Goal: Transaction & Acquisition: Download file/media

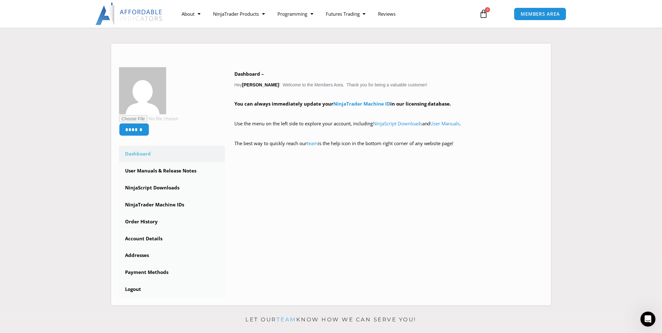
scroll to position [1096, 0]
click at [649, 315] on icon "Open Intercom Messenger" at bounding box center [647, 318] width 10 height 10
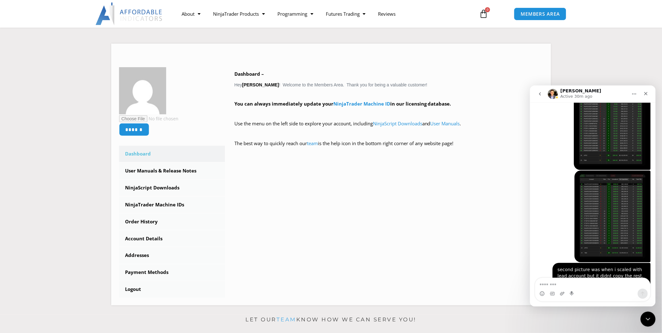
scroll to position [1097, 0]
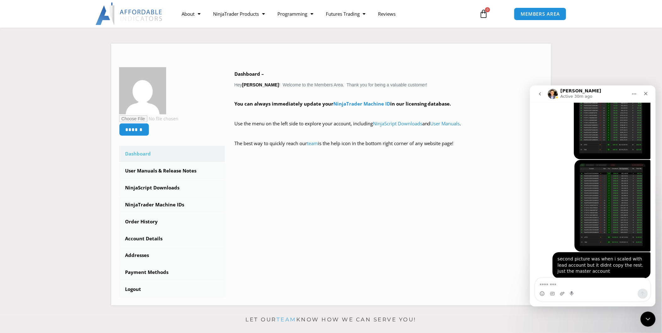
scroll to position [1115, 0]
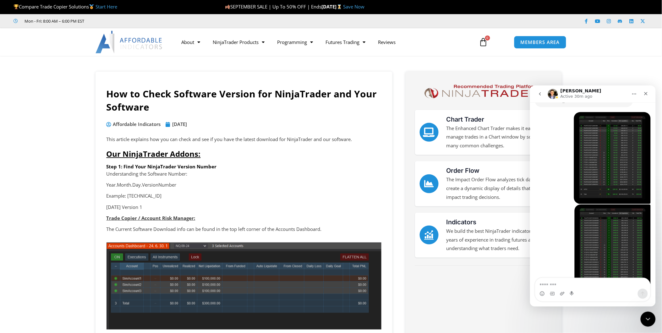
scroll to position [1097, 0]
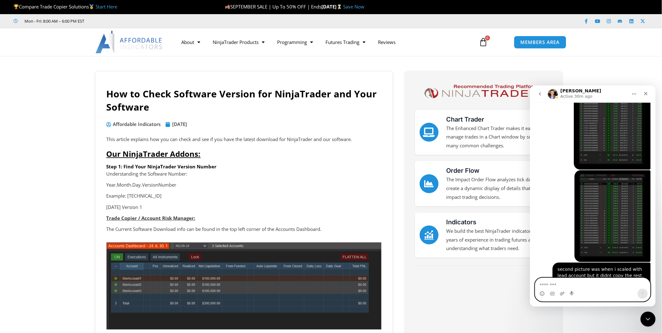
click at [569, 278] on textarea "Message…" at bounding box center [592, 283] width 115 height 11
type textarea "*"
type textarea "**********"
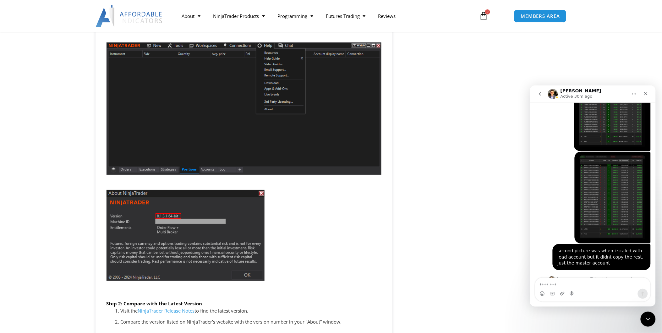
scroll to position [768, 0]
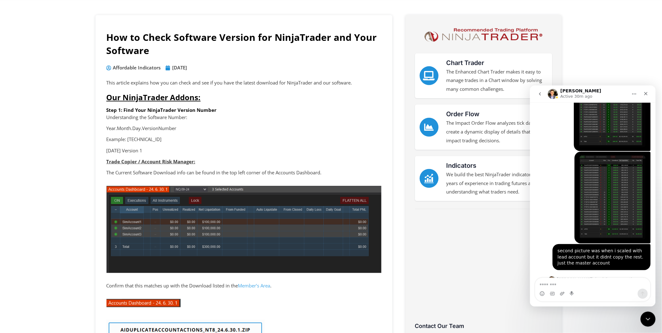
scroll to position [0, 0]
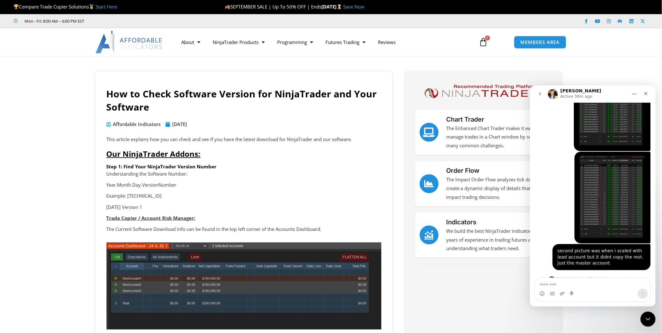
click at [533, 35] on div "MEMBERS AREA" at bounding box center [546, 42] width 71 height 19
click at [534, 40] on span "MEMBERS AREA" at bounding box center [540, 42] width 43 height 5
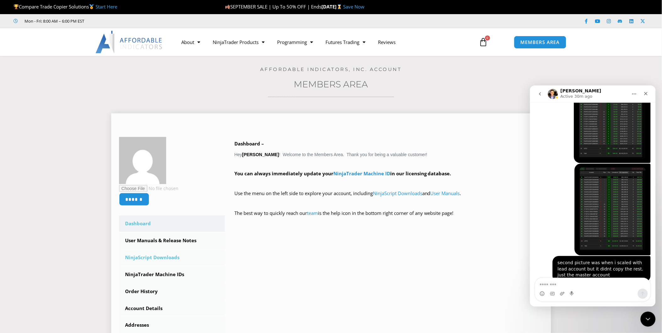
scroll to position [1115, 0]
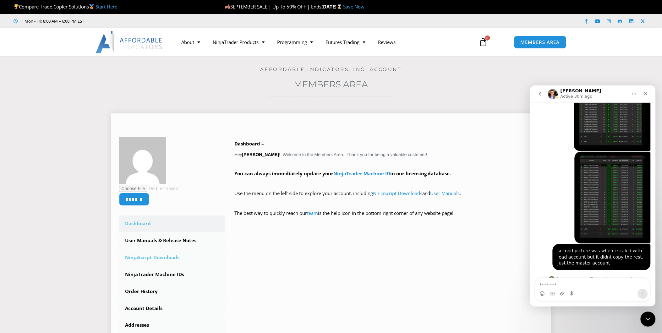
click at [166, 258] on link "NinjaScript Downloads" at bounding box center [172, 257] width 106 height 16
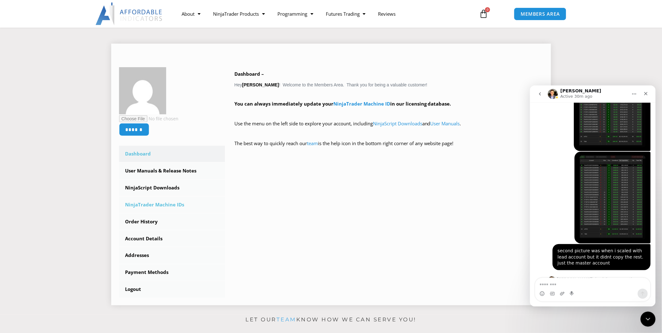
scroll to position [88, 0]
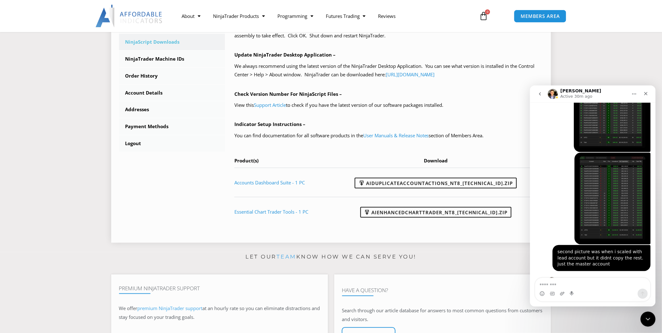
scroll to position [1115, 0]
click at [273, 181] on link "Accounts Dashboard Suite - 1 PC" at bounding box center [269, 182] width 70 height 6
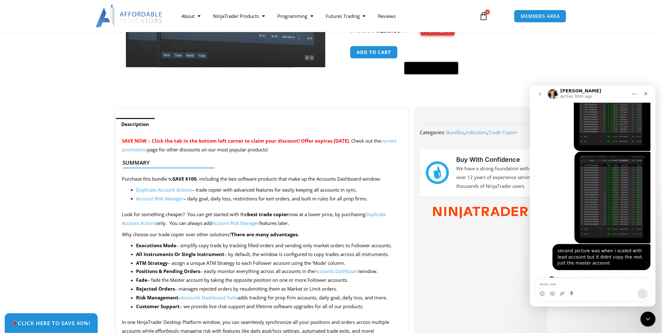
scroll to position [139, 0]
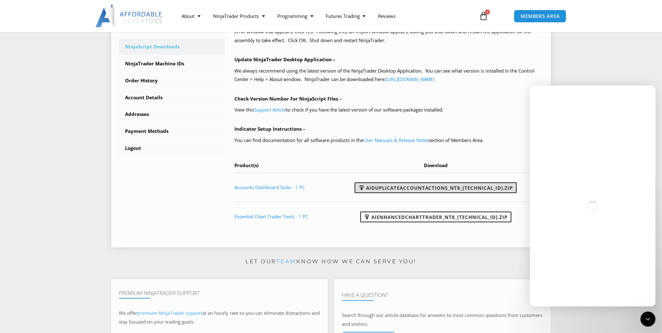
click at [499, 186] on link "AIDuplicateAccountActions_NT8_[TECHNICAL_ID].zip" at bounding box center [436, 187] width 162 height 11
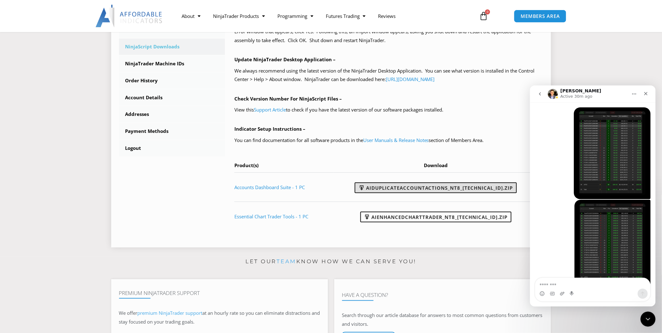
scroll to position [1115, 0]
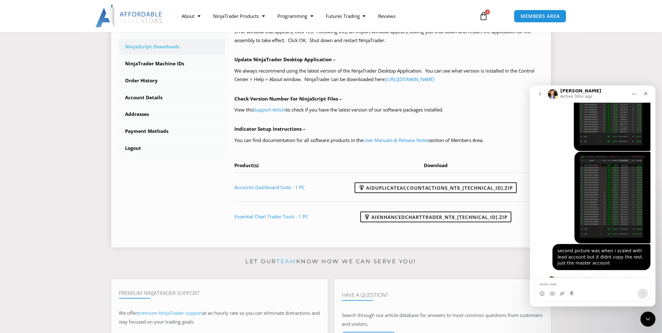
click at [162, 231] on div "****** Dashboard Subscriptions User Manuals & Release Notes NinjaScript Downloa…" at bounding box center [331, 82] width 424 height 313
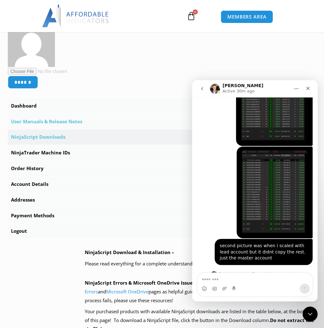
scroll to position [133, 0]
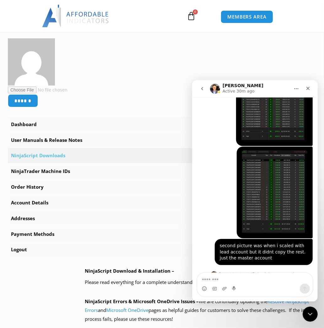
click at [78, 156] on link "NinjaScript Downloads" at bounding box center [162, 155] width 308 height 15
click at [308, 86] on icon "Close" at bounding box center [307, 87] width 5 height 5
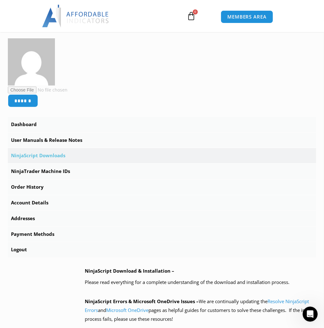
scroll to position [854, 0]
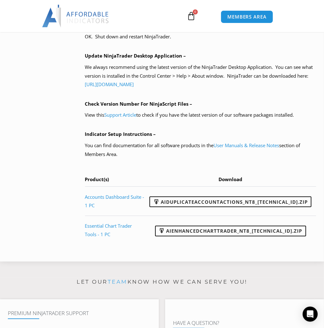
scroll to position [523, 0]
